Goal: Complete application form

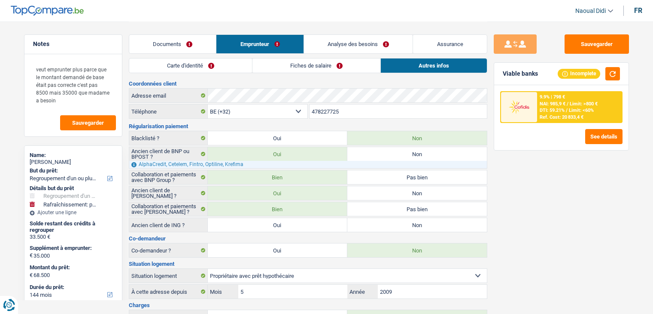
select select "refinancing"
select select "houseOrGarden"
select select "144"
select select "32"
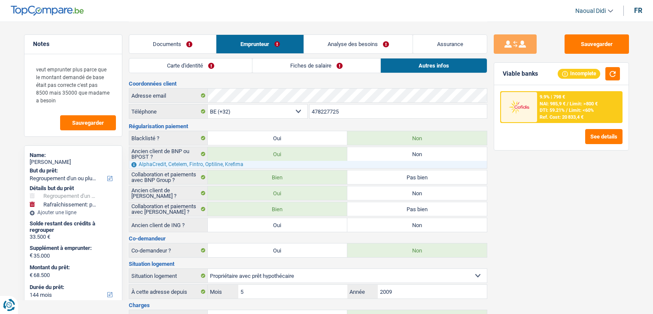
select select "ownerWithMortgage"
select select "mortgage"
select select "300"
select select "personalLoan"
select select "smallWorks"
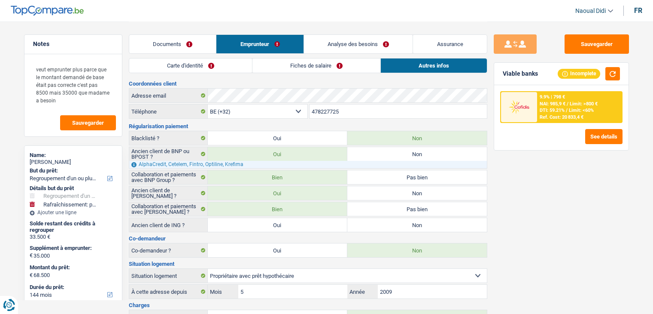
select select "120"
select select "cardOrCredit"
click at [345, 43] on link "Analyse des besoins" at bounding box center [358, 44] width 109 height 18
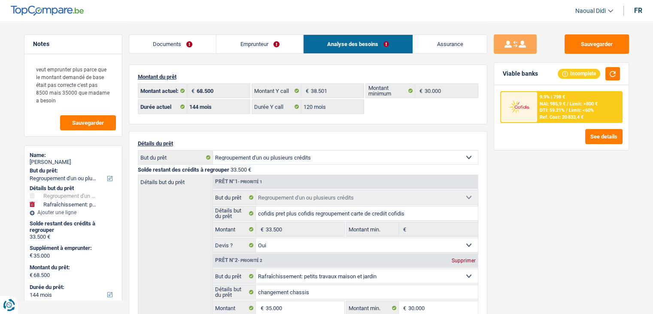
scroll to position [43, 0]
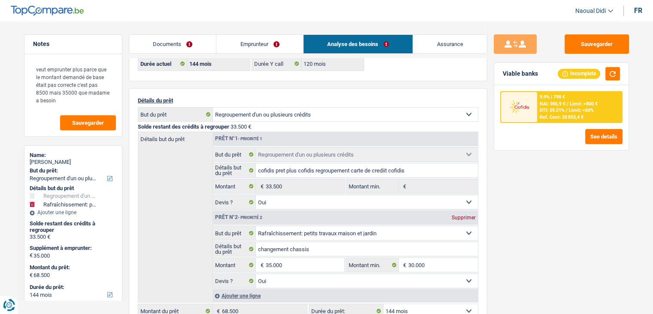
click at [150, 41] on link "Documents" at bounding box center [172, 44] width 87 height 18
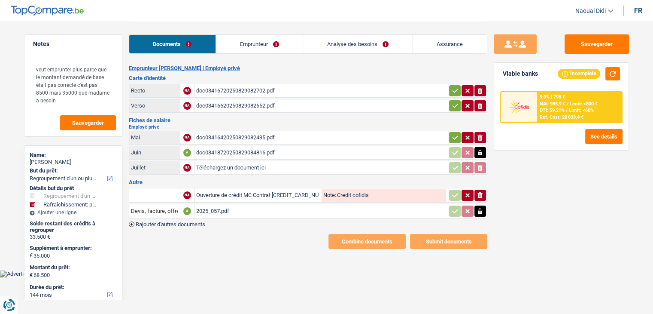
scroll to position [0, 0]
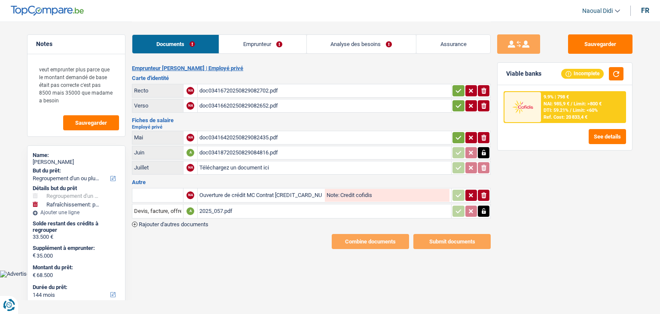
click at [457, 90] on icon "button" at bounding box center [458, 90] width 7 height 9
click at [454, 104] on button "button" at bounding box center [458, 105] width 12 height 11
click at [460, 139] on icon "button" at bounding box center [458, 137] width 7 height 9
click at [271, 192] on div "Ouverture de crédit MC Contrat [CREDIT_CARD_NUMBER] Mastercard by Cofidis [PERS…" at bounding box center [261, 195] width 124 height 13
click at [252, 47] on link "Emprunteur" at bounding box center [262, 44] width 87 height 18
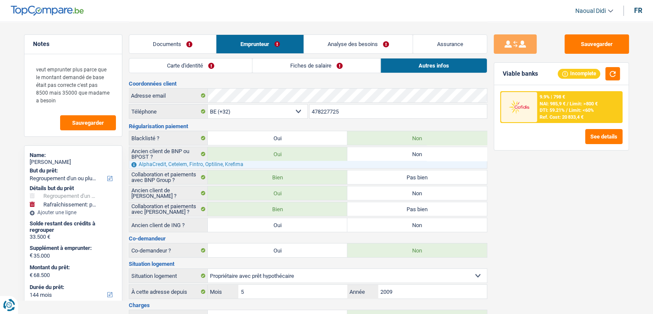
click at [184, 63] on link "Carte d'identité" at bounding box center [190, 65] width 123 height 14
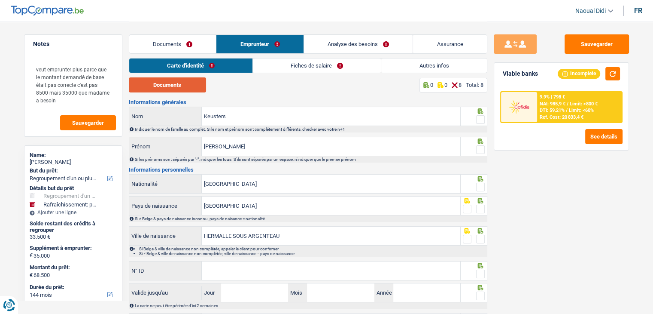
click at [161, 88] on button "Documents" at bounding box center [167, 84] width 77 height 15
